Goal: Task Accomplishment & Management: Use online tool/utility

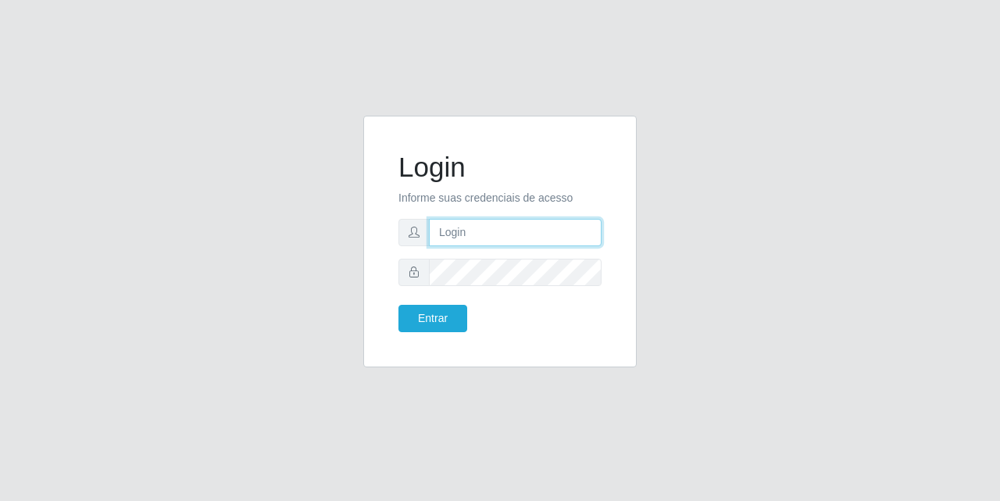
drag, startPoint x: 470, startPoint y: 227, endPoint x: 492, endPoint y: 243, distance: 27.5
click at [471, 227] on input "text" at bounding box center [515, 232] width 173 height 27
type input "[EMAIL_ADDRESS][DOMAIN_NAME]"
click at [407, 332] on div "Login Informe suas credenciais de acesso [EMAIL_ADDRESS][DOMAIN_NAME] Entrar" at bounding box center [500, 241] width 234 height 213
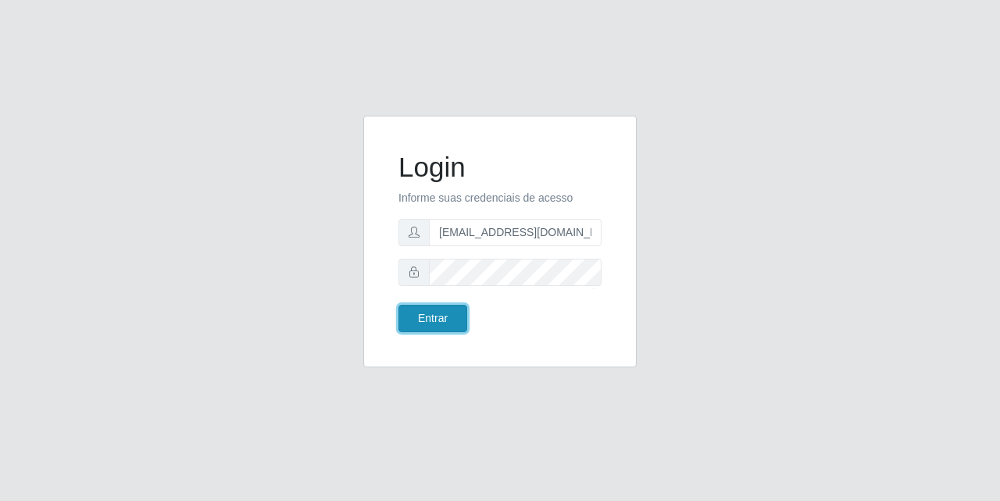
click at [420, 310] on button "Entrar" at bounding box center [433, 318] width 69 height 27
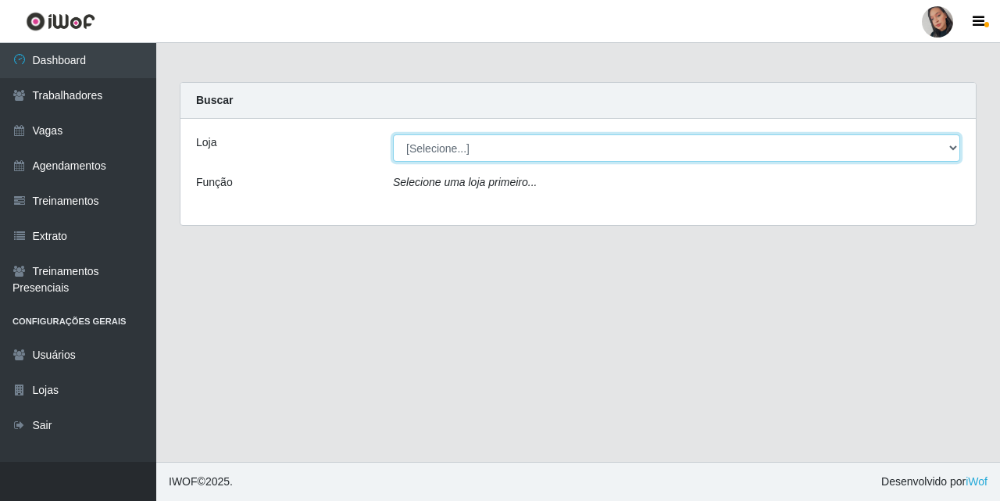
click at [563, 152] on select "[Selecione...] Supermercado [GEOGRAPHIC_DATA]" at bounding box center [676, 147] width 567 height 27
select select "165"
click at [393, 134] on select "[Selecione...] Supermercado [GEOGRAPHIC_DATA]" at bounding box center [676, 147] width 567 height 27
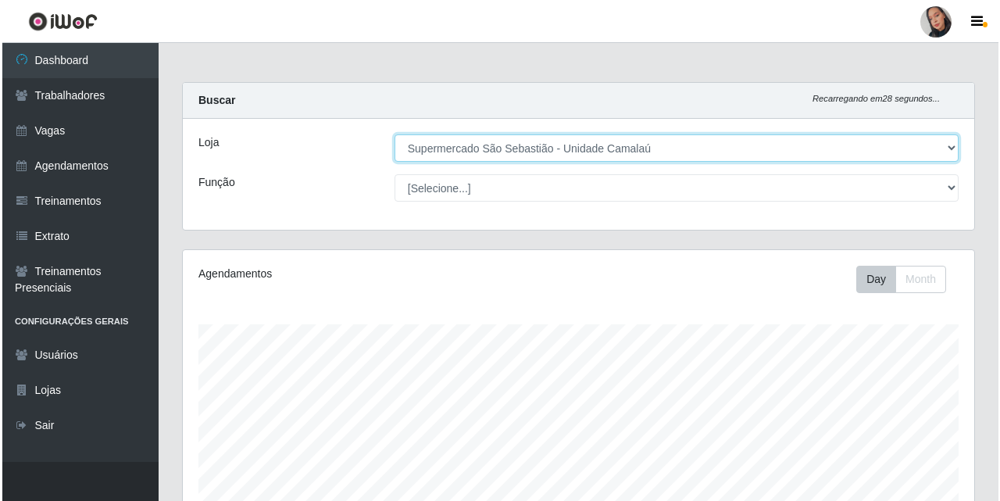
scroll to position [454, 0]
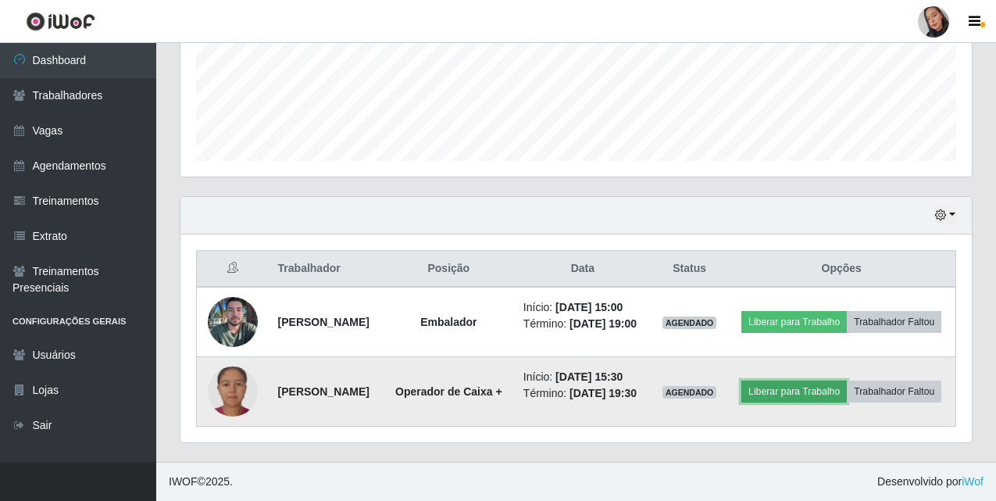
click at [847, 381] on button "Liberar para Trabalho" at bounding box center [795, 392] width 106 height 22
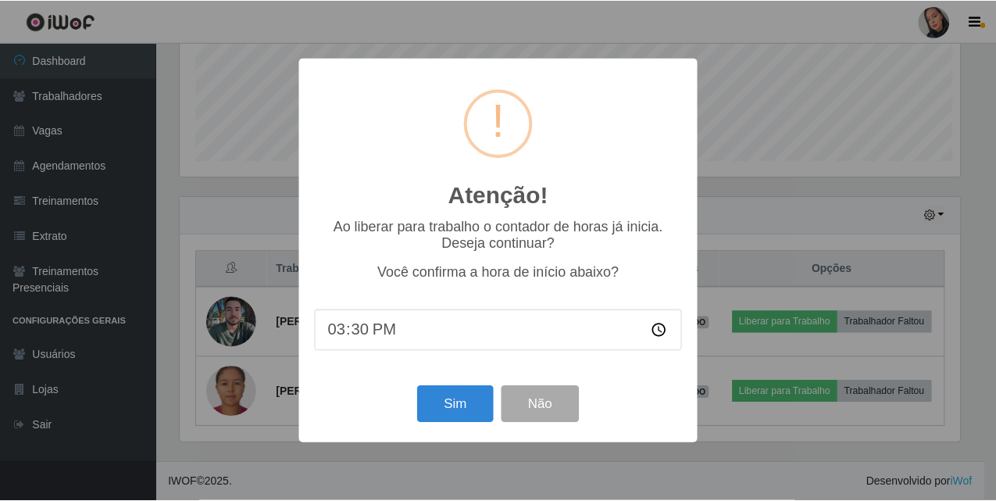
scroll to position [324, 784]
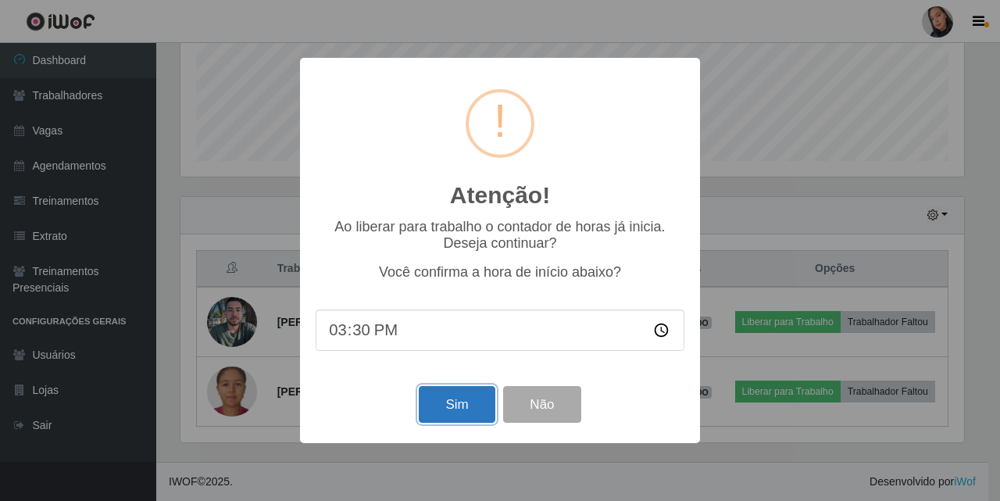
click at [425, 405] on button "Sim" at bounding box center [457, 404] width 76 height 37
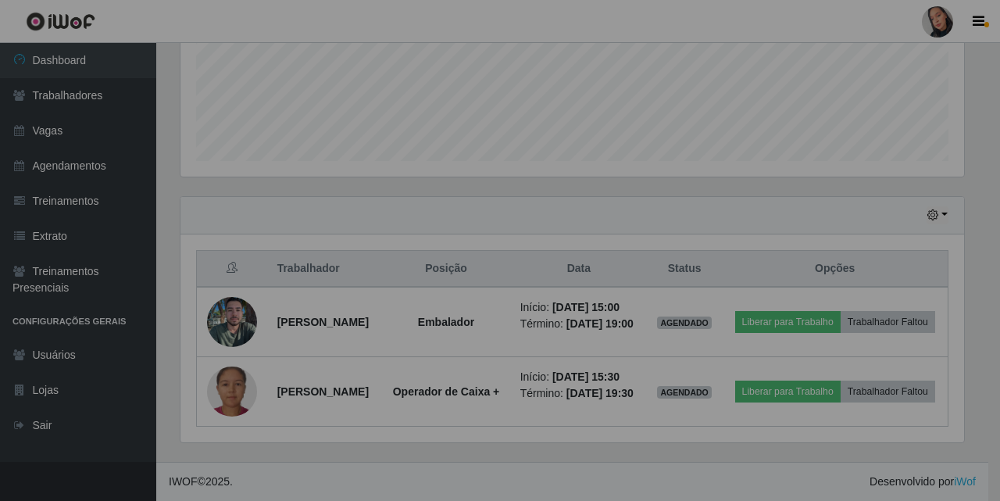
click at [425, 405] on div "Atenção! × Ao liberar para trabalho o contador de horas já inicia. Deseja conti…" at bounding box center [500, 250] width 1000 height 501
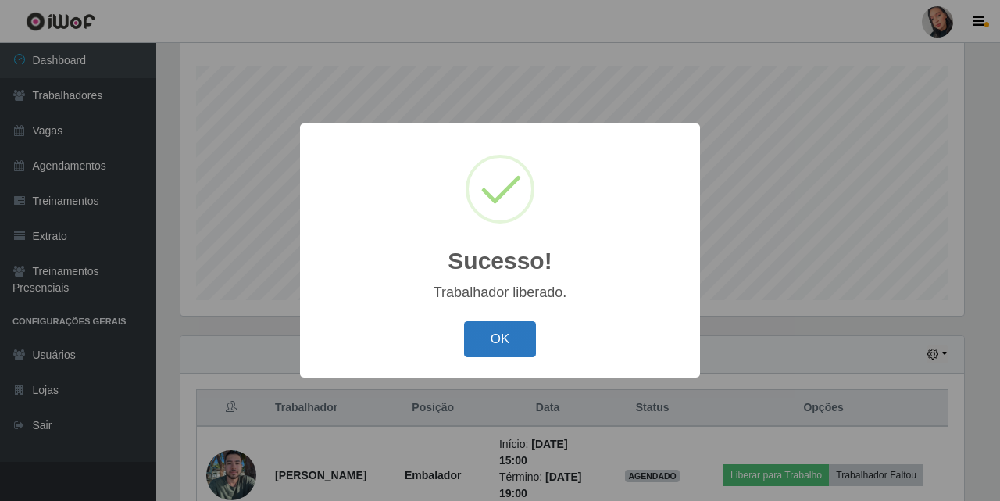
click at [489, 330] on button "OK" at bounding box center [500, 339] width 73 height 37
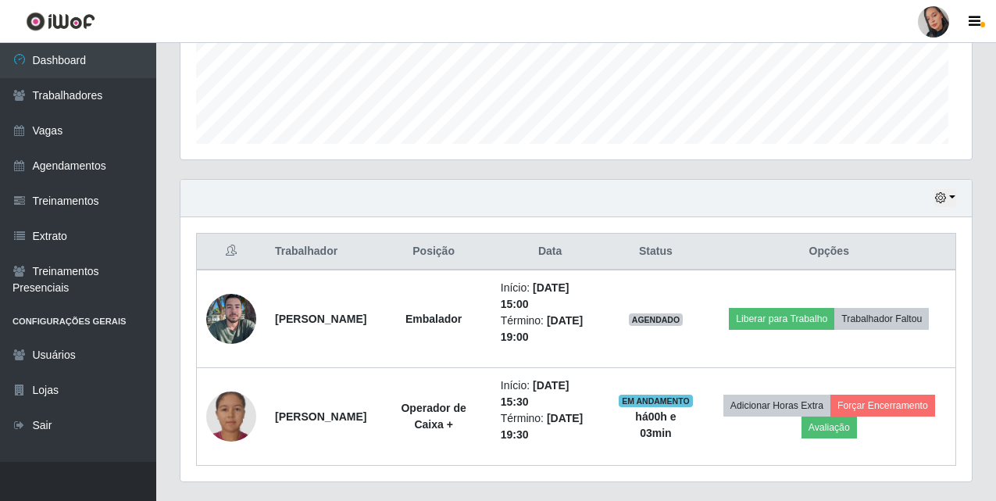
scroll to position [454, 0]
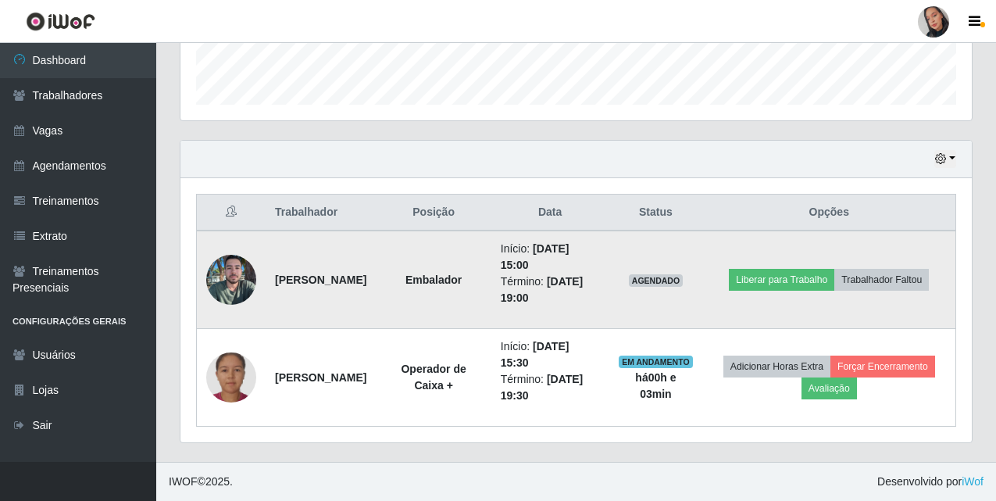
click at [241, 275] on img at bounding box center [231, 279] width 50 height 67
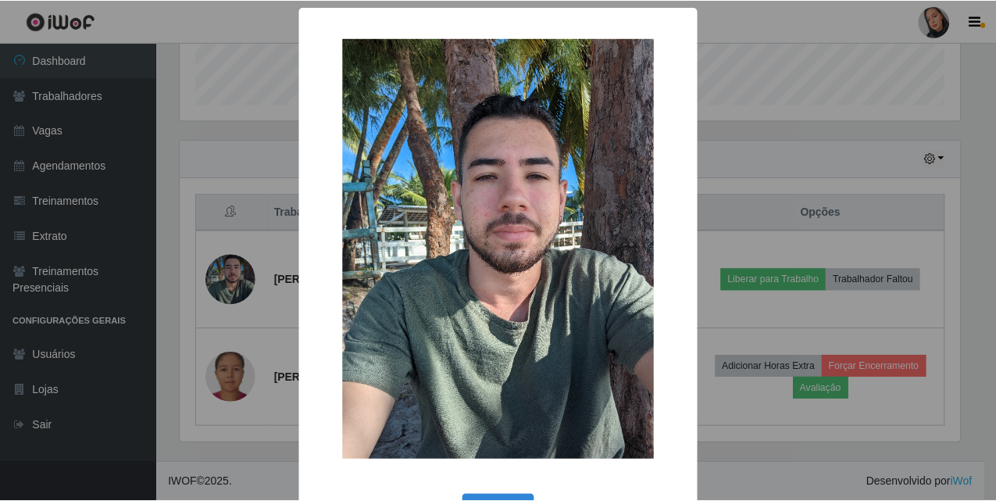
scroll to position [57, 0]
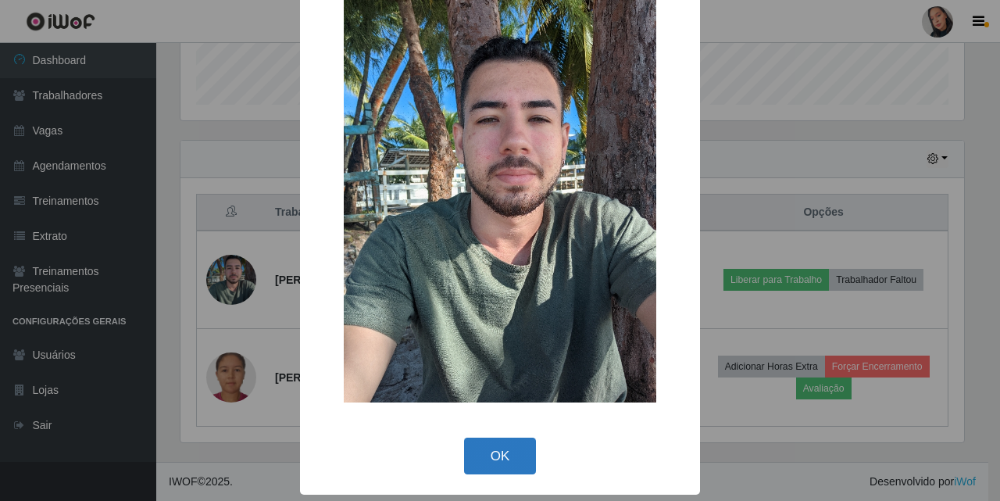
click at [466, 450] on button "OK" at bounding box center [500, 456] width 73 height 37
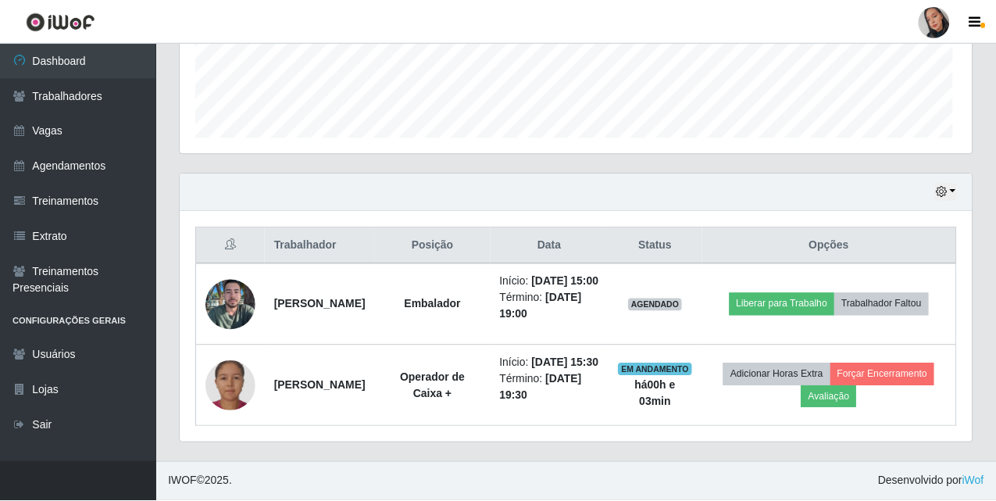
scroll to position [324, 792]
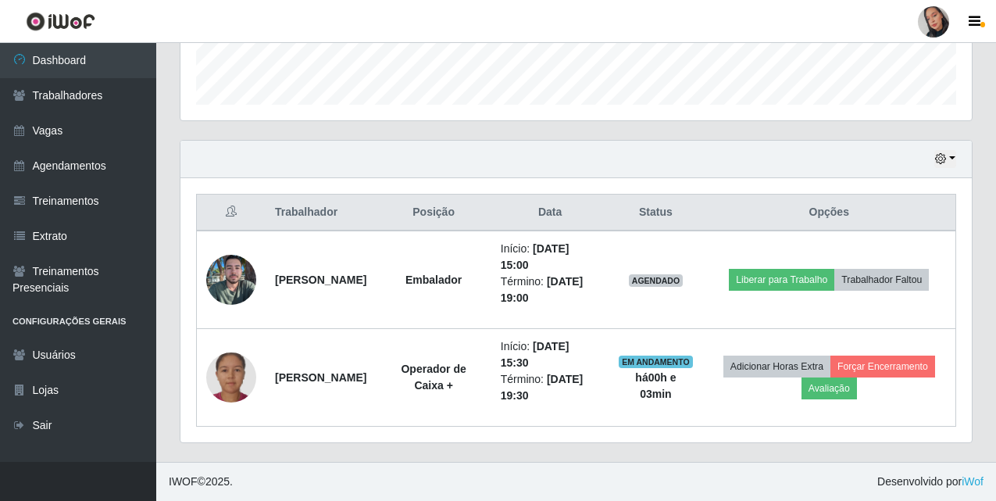
click at [928, 23] on div at bounding box center [933, 21] width 31 height 31
click at [844, 112] on button "Sair" at bounding box center [903, 122] width 141 height 32
